Goal: Transaction & Acquisition: Download file/media

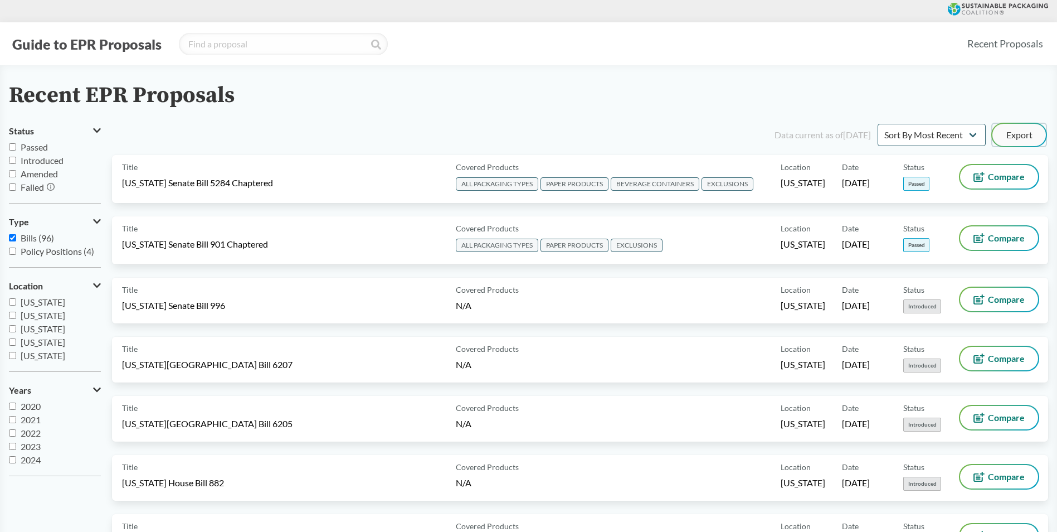
click at [1011, 136] on button "Export" at bounding box center [1018, 135] width 53 height 22
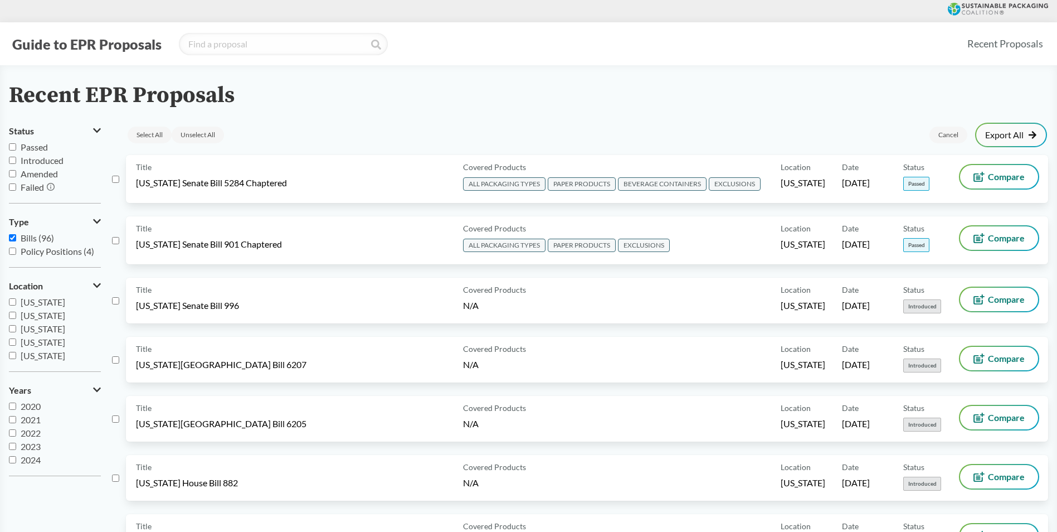
click at [1008, 137] on link "Export All" at bounding box center [1011, 134] width 52 height 9
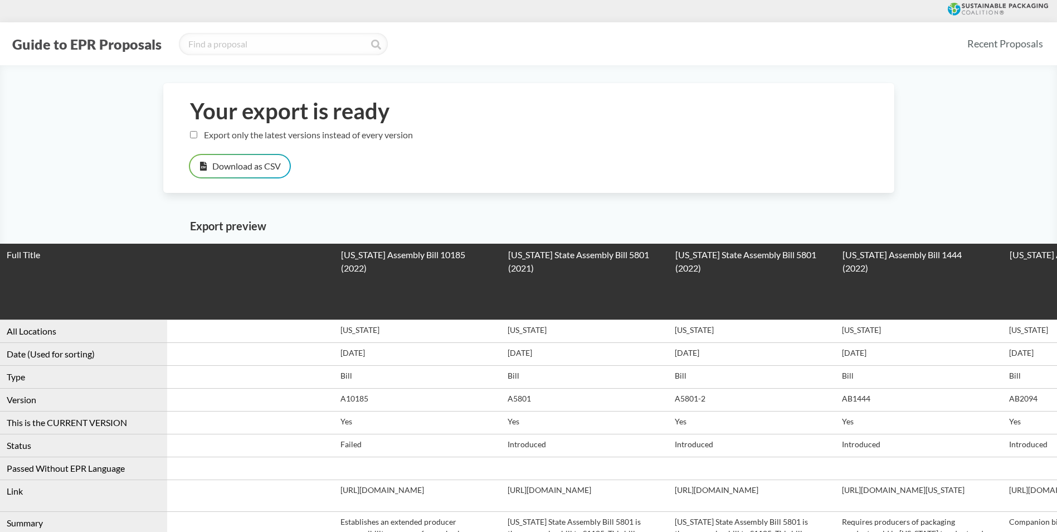
click at [202, 136] on label "Export only the latest versions instead of every version" at bounding box center [301, 134] width 223 height 11
click at [197, 136] on input "Export only the latest versions instead of every version" at bounding box center [193, 134] width 7 height 7
checkbox input "true"
click at [231, 162] on button "Download as CSV" at bounding box center [240, 166] width 100 height 22
click at [260, 168] on button "Download as CSV" at bounding box center [240, 166] width 100 height 22
